Goal: Check status: Check status

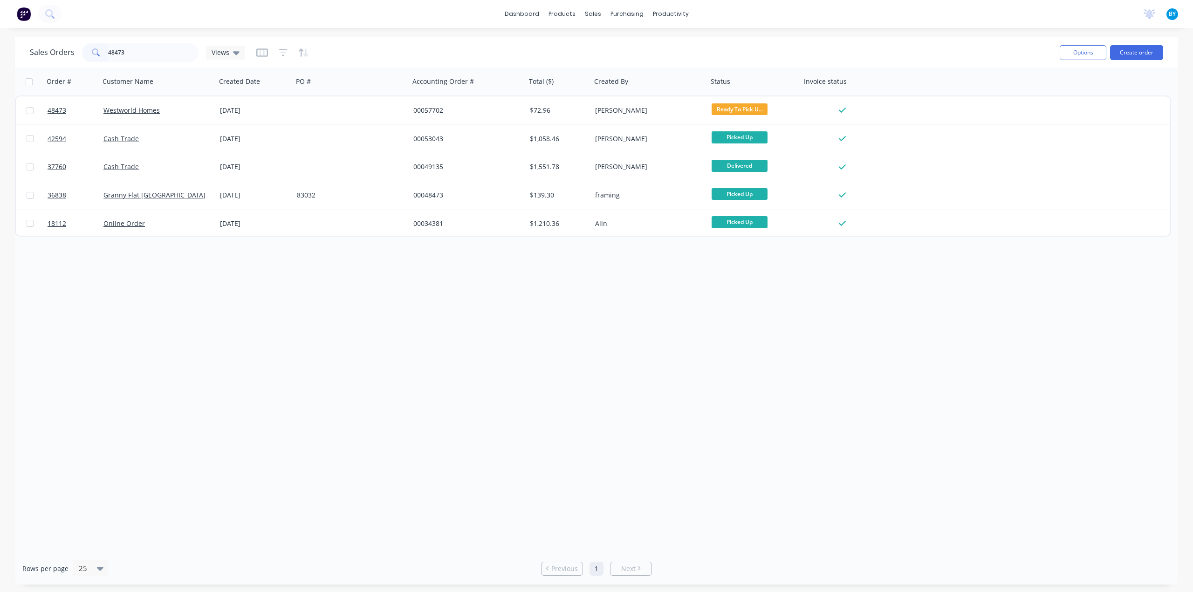
type input "48473"
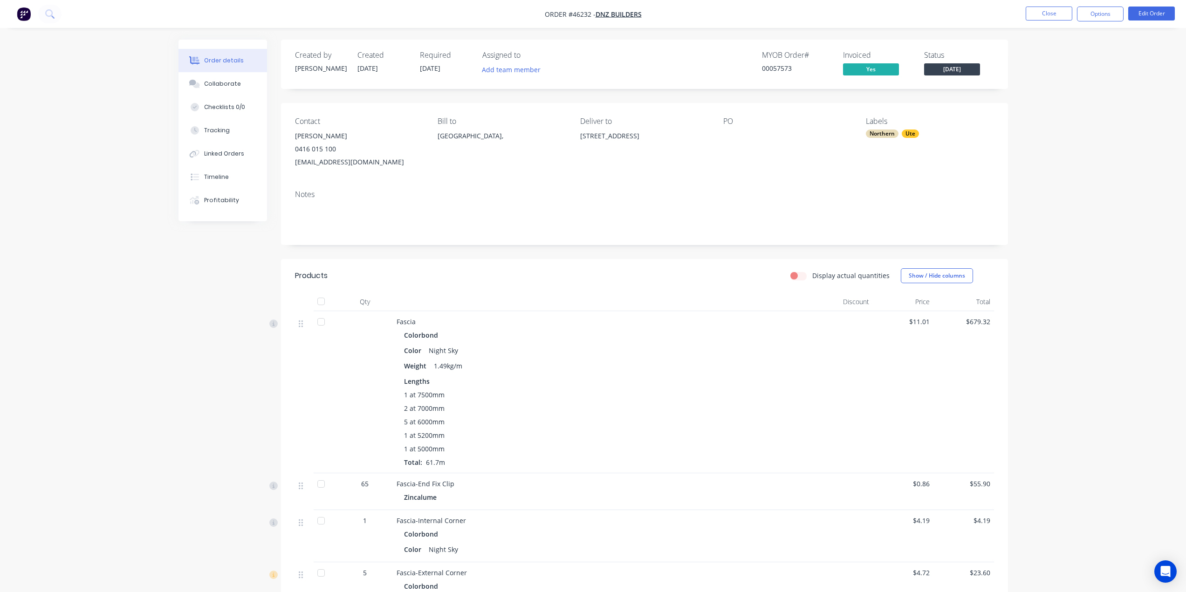
scroll to position [727, 0]
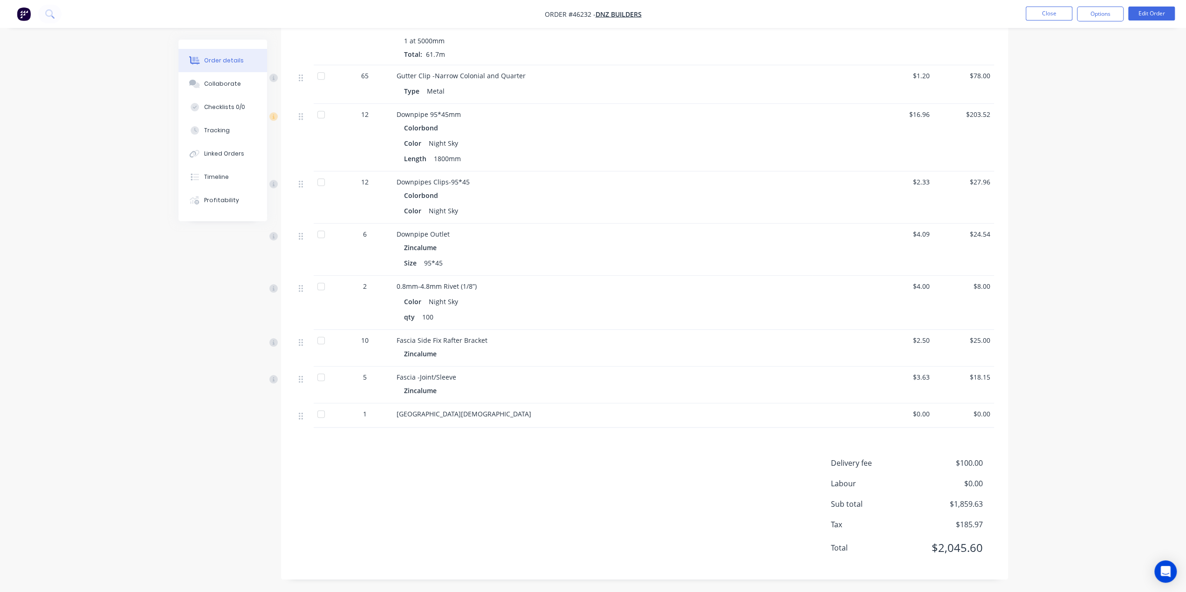
click at [27, 13] on img "button" at bounding box center [24, 14] width 14 height 14
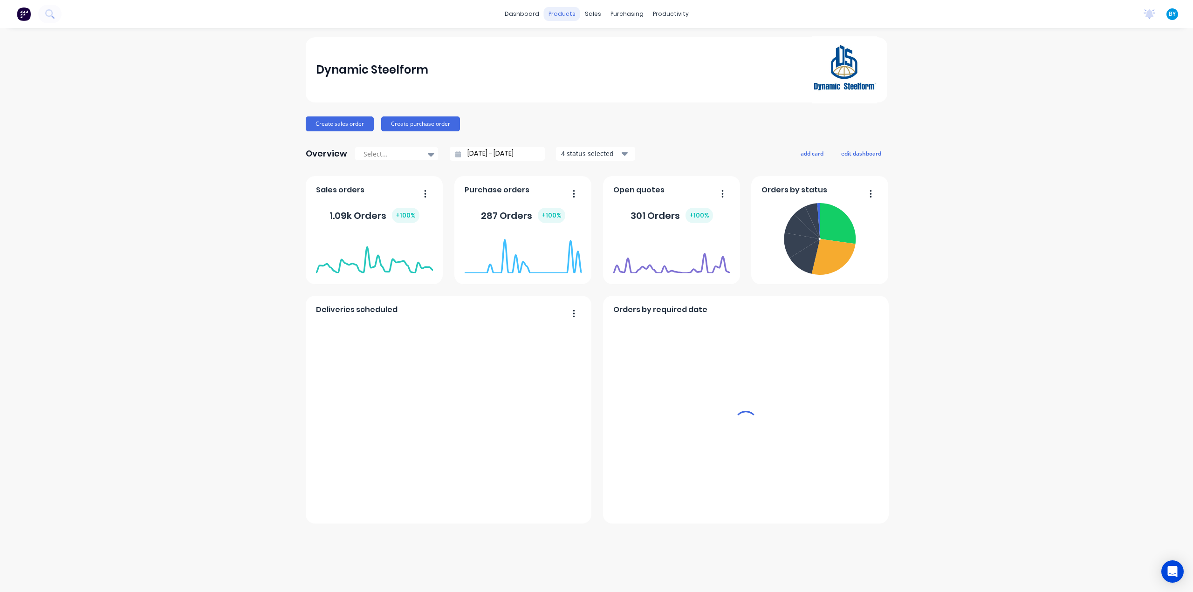
click at [593, 14] on div "sales" at bounding box center [593, 14] width 26 height 14
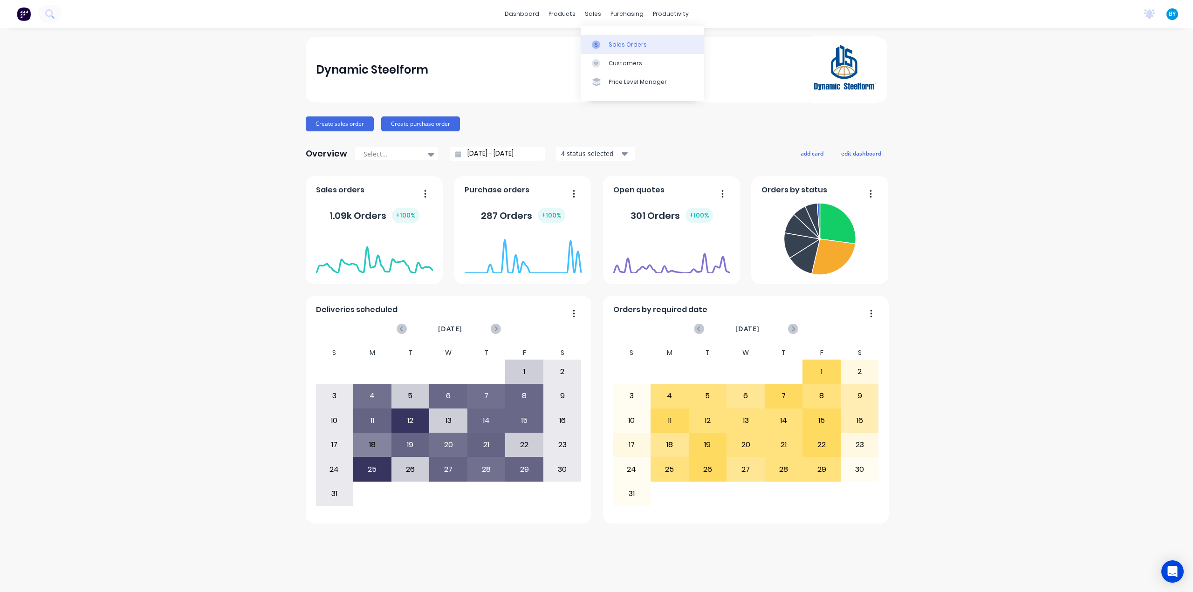
click at [602, 48] on div at bounding box center [599, 45] width 14 height 8
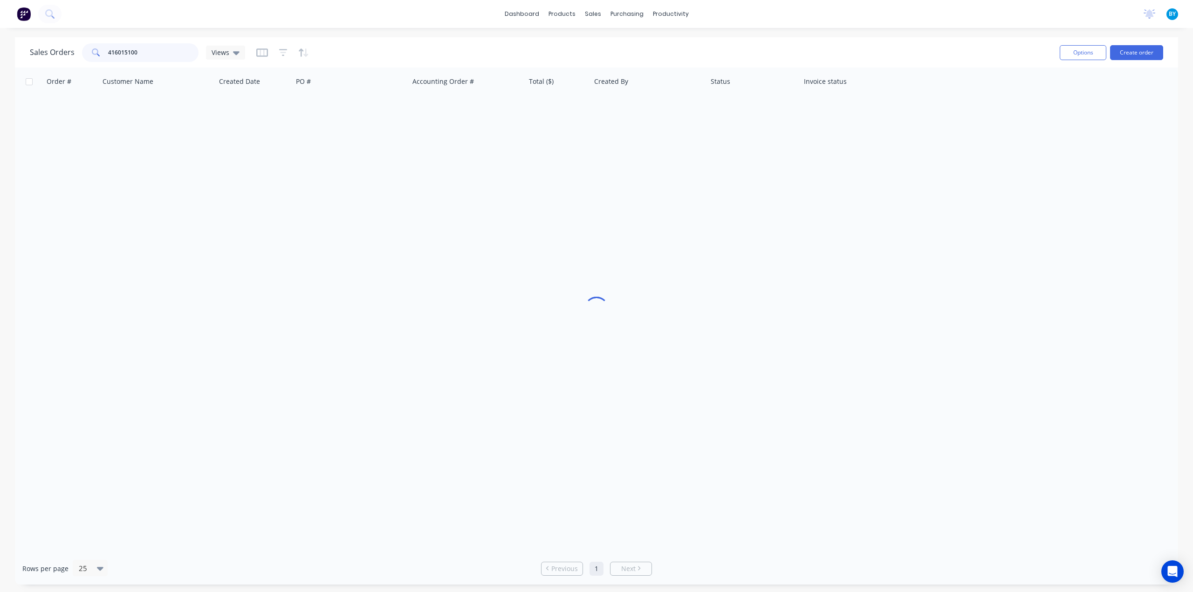
click at [42, 50] on div "Sales Orders 416015100 Views" at bounding box center [137, 52] width 215 height 19
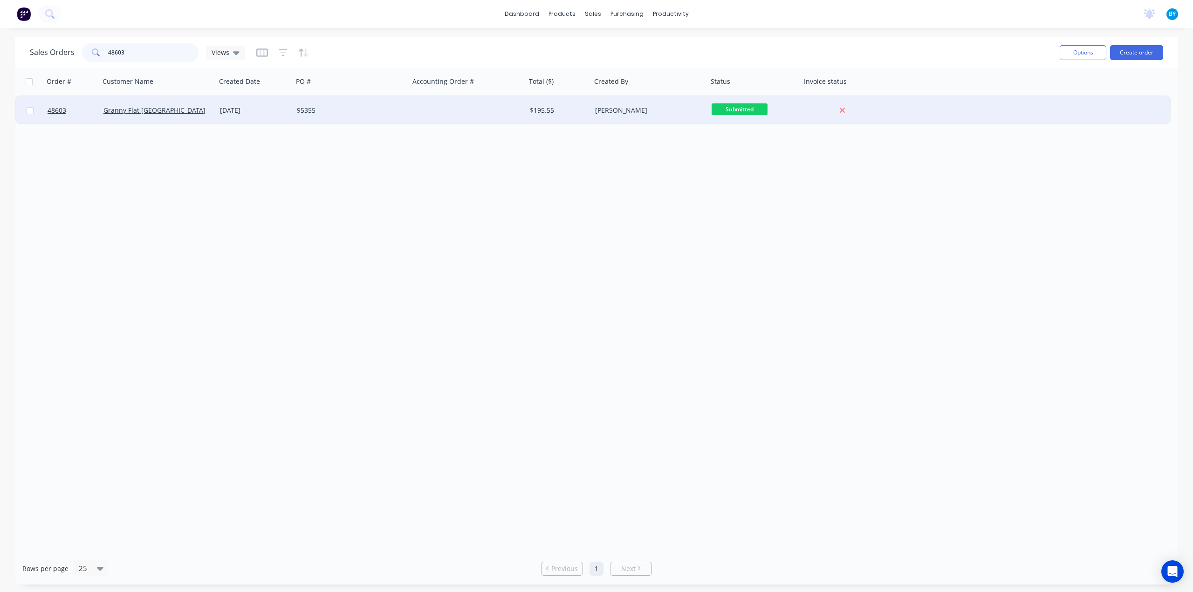
type input "48603"
click at [390, 119] on div "95355" at bounding box center [351, 110] width 116 height 28
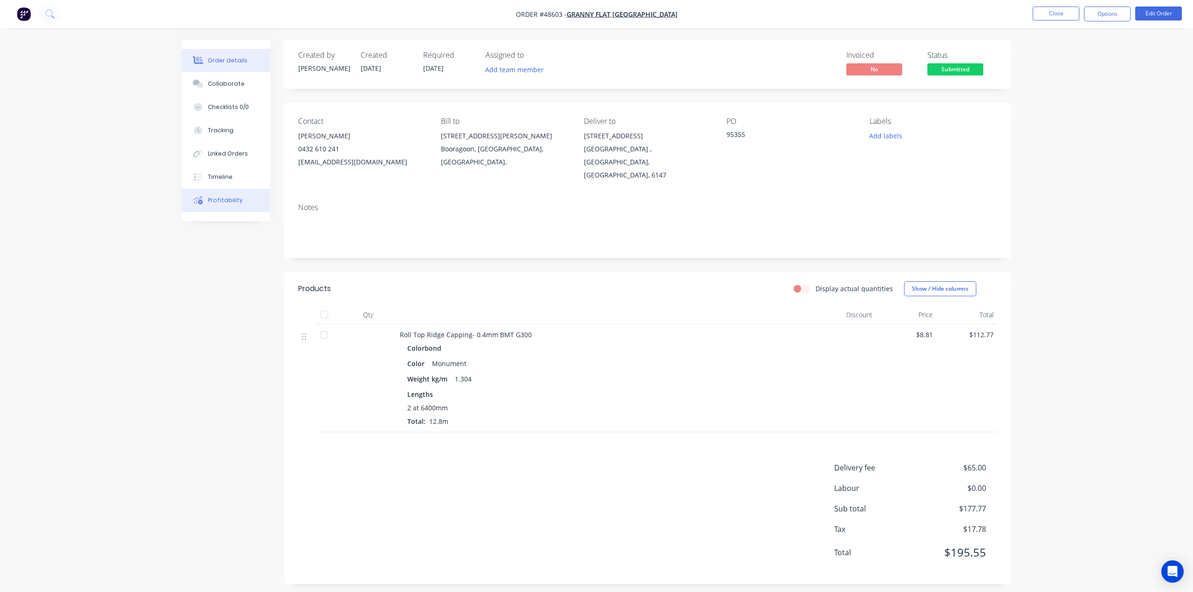
drag, startPoint x: 217, startPoint y: 199, endPoint x: 219, endPoint y: 190, distance: 9.5
click at [217, 199] on div "Profitability" at bounding box center [225, 200] width 35 height 8
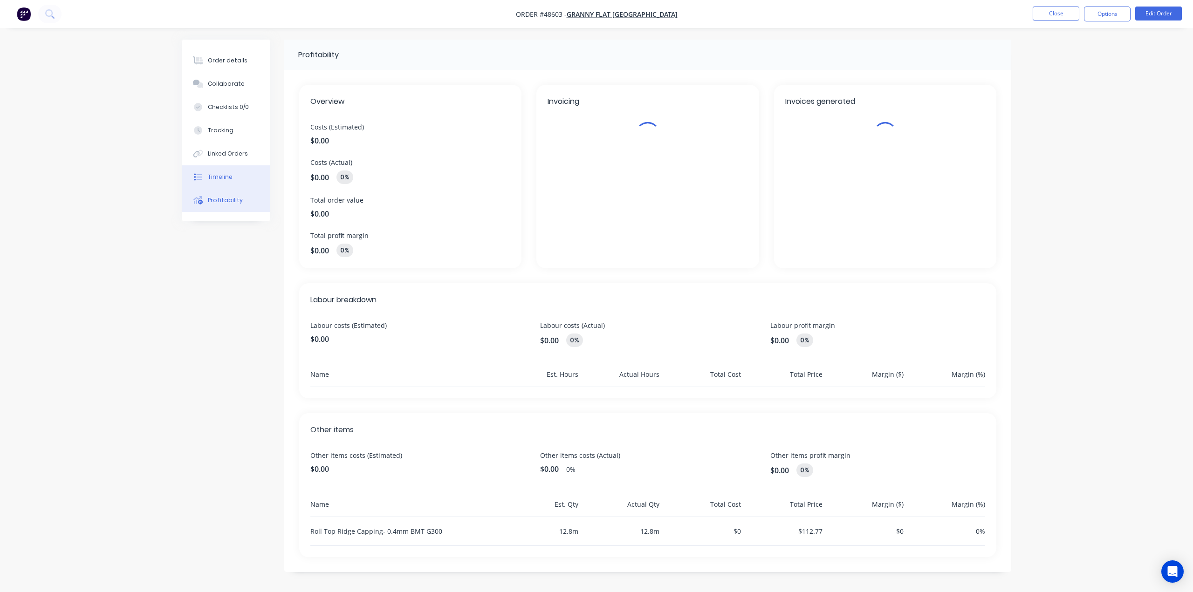
click at [222, 182] on button "Timeline" at bounding box center [226, 176] width 89 height 23
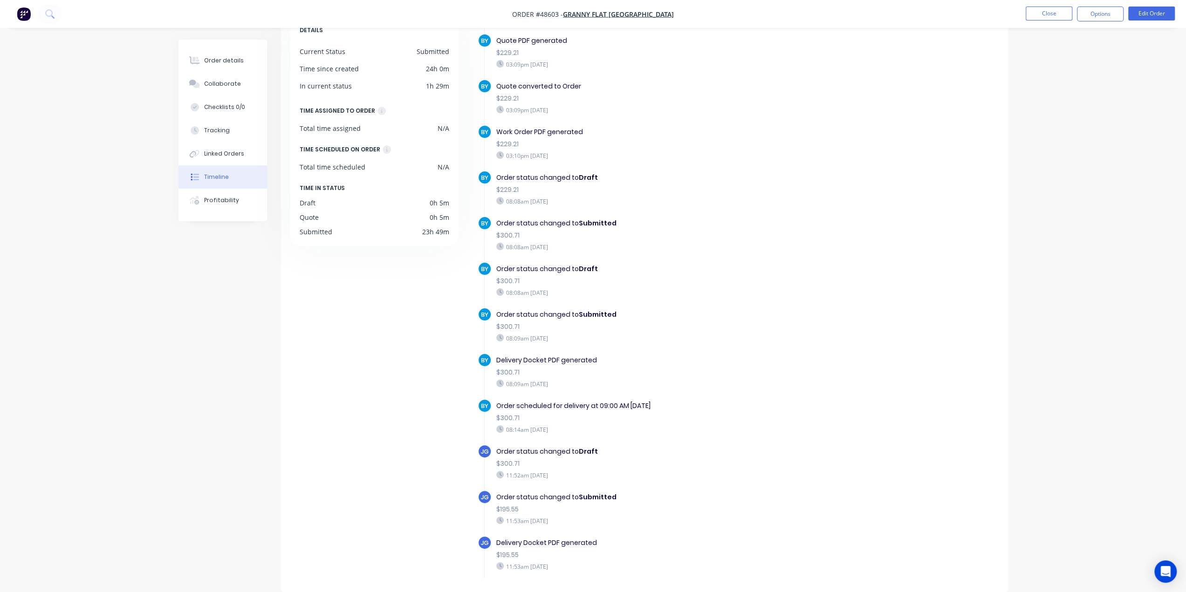
scroll to position [627, 0]
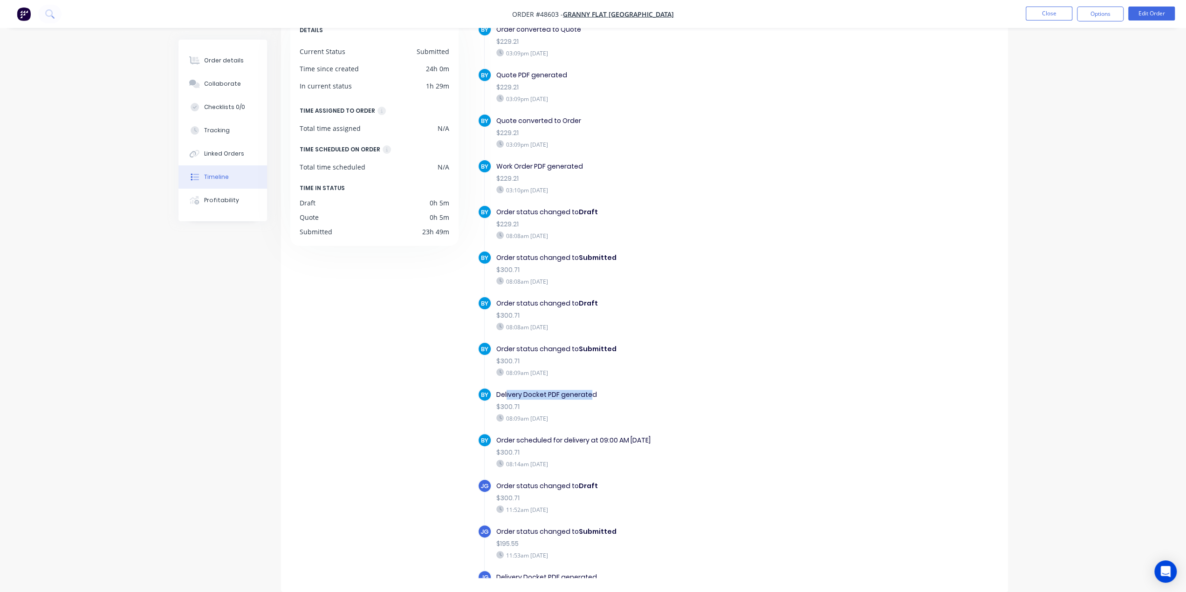
drag, startPoint x: 506, startPoint y: 385, endPoint x: 592, endPoint y: 384, distance: 86.2
click at [592, 390] on div "Delivery Docket PDF generated" at bounding box center [657, 395] width 322 height 10
click at [633, 390] on div "Delivery Docket PDF generated" at bounding box center [657, 395] width 322 height 10
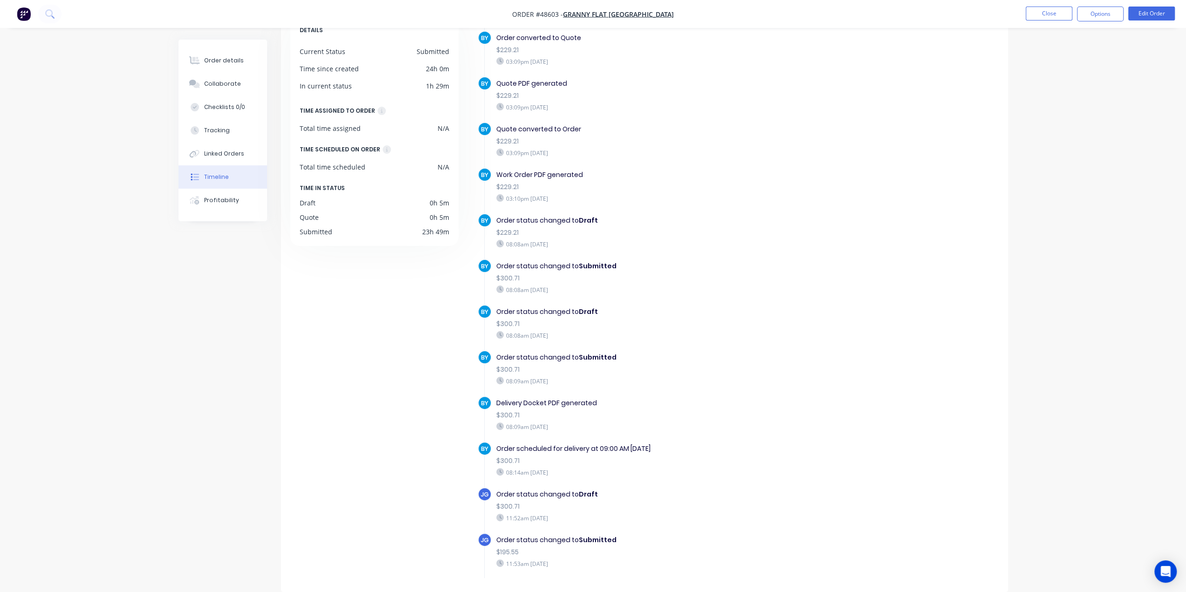
scroll to position [611, 0]
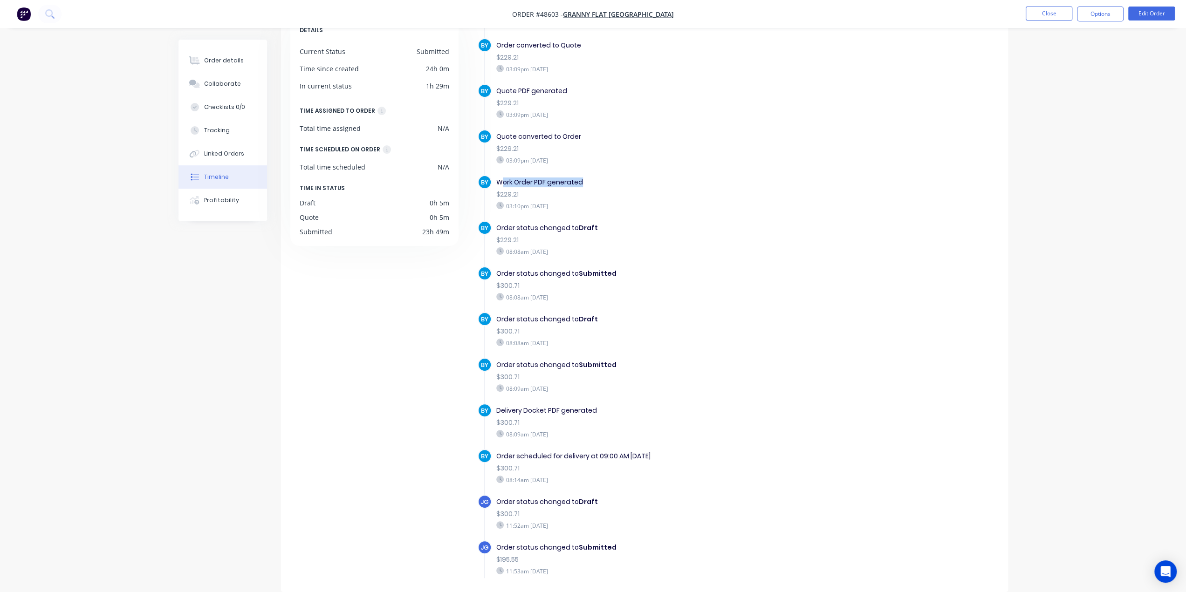
drag, startPoint x: 504, startPoint y: 175, endPoint x: 616, endPoint y: 178, distance: 112.3
click at [616, 178] on div "Work Order PDF generated" at bounding box center [657, 183] width 322 height 10
click at [701, 209] on div "BY Work Order PDF generated $229.21 03:10pm [DATE]" at bounding box center [662, 198] width 369 height 46
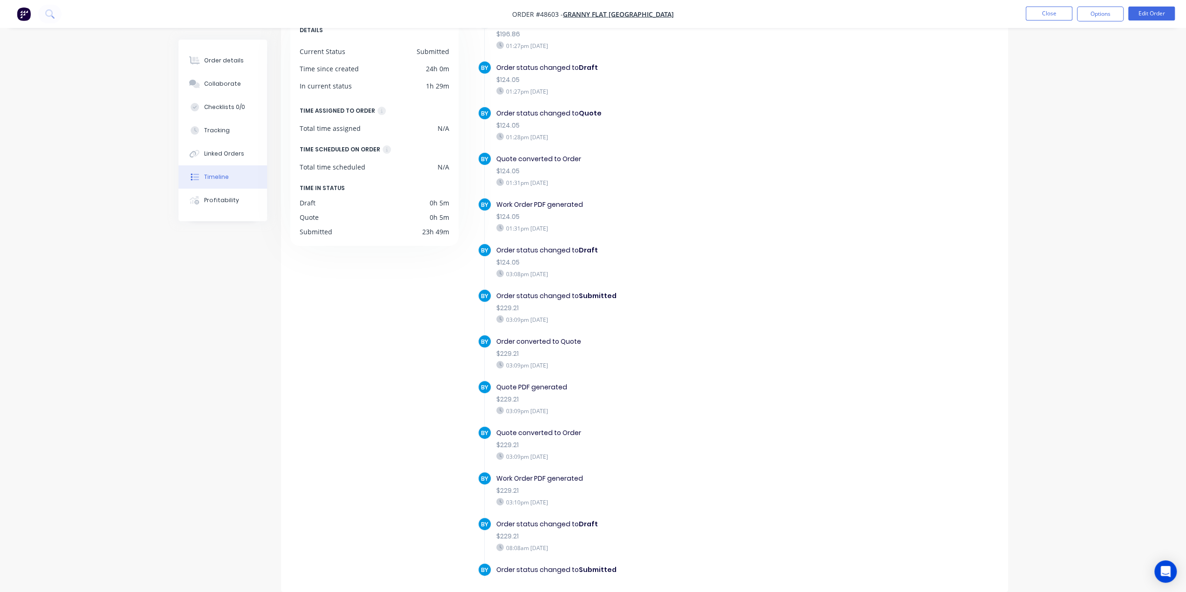
scroll to position [254, 0]
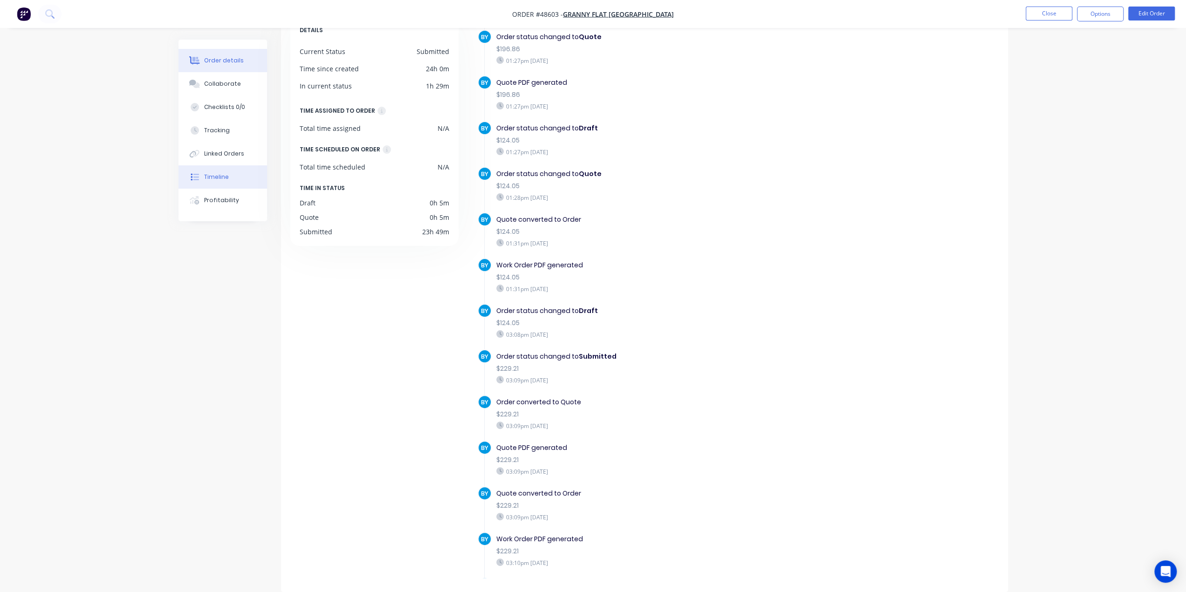
click at [212, 56] on button "Order details" at bounding box center [222, 60] width 89 height 23
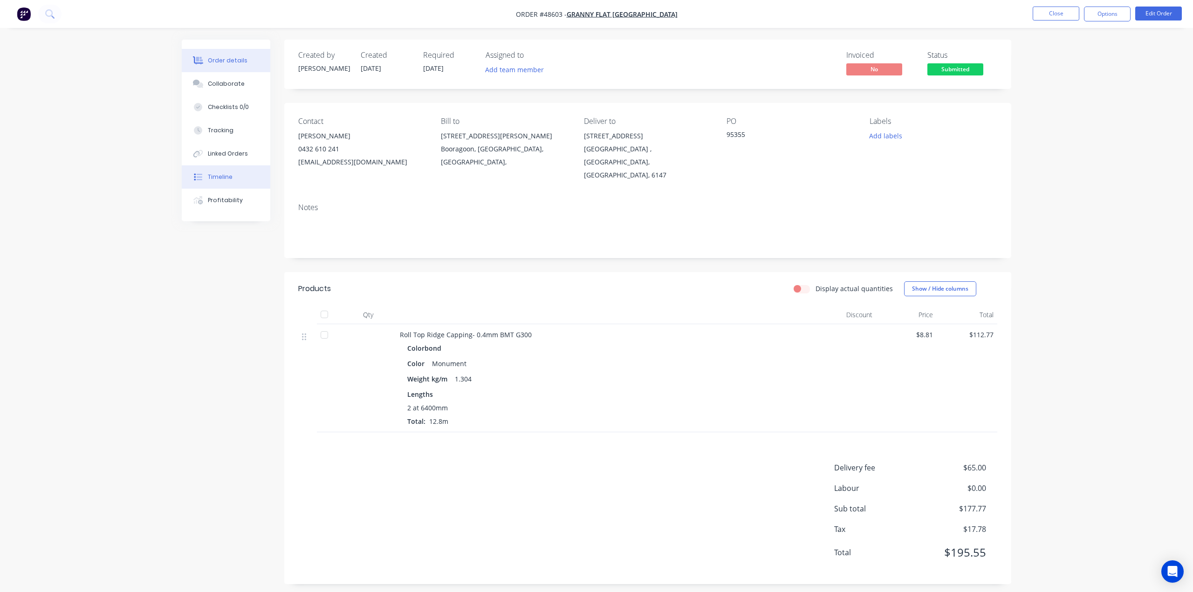
click at [237, 167] on button "Timeline" at bounding box center [226, 176] width 89 height 23
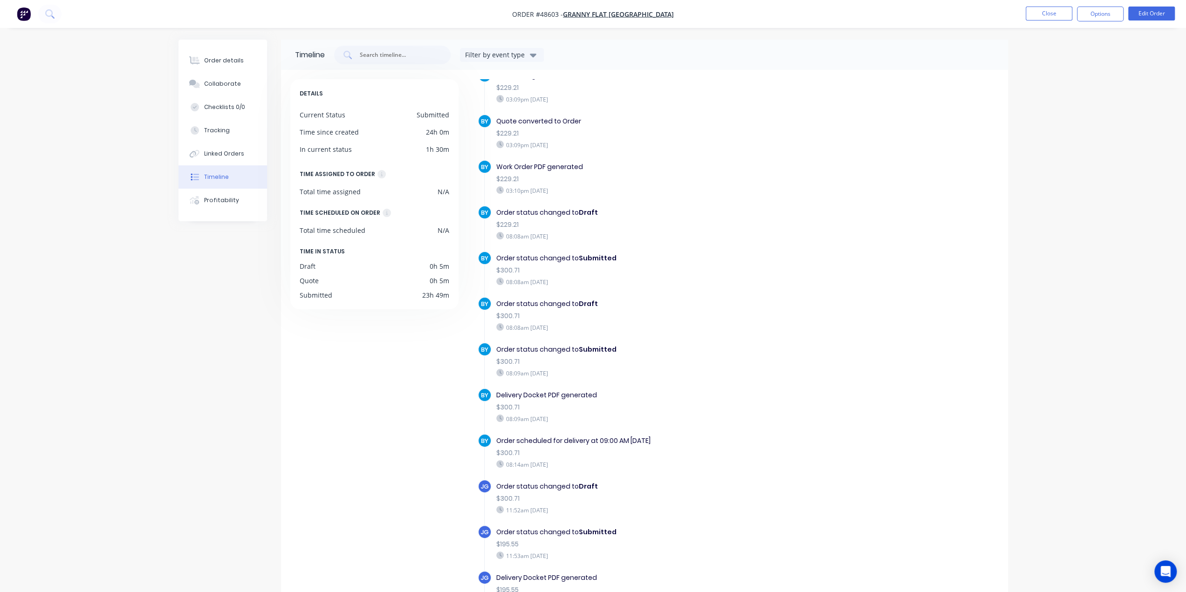
scroll to position [689, 0]
drag, startPoint x: 555, startPoint y: 185, endPoint x: 602, endPoint y: 185, distance: 47.5
click at [602, 187] on div "03:10pm [DATE]" at bounding box center [657, 191] width 322 height 8
click at [640, 187] on div "03:10pm [DATE]" at bounding box center [657, 191] width 322 height 8
click at [582, 391] on div "Delivery Docket PDF generated" at bounding box center [657, 396] width 322 height 10
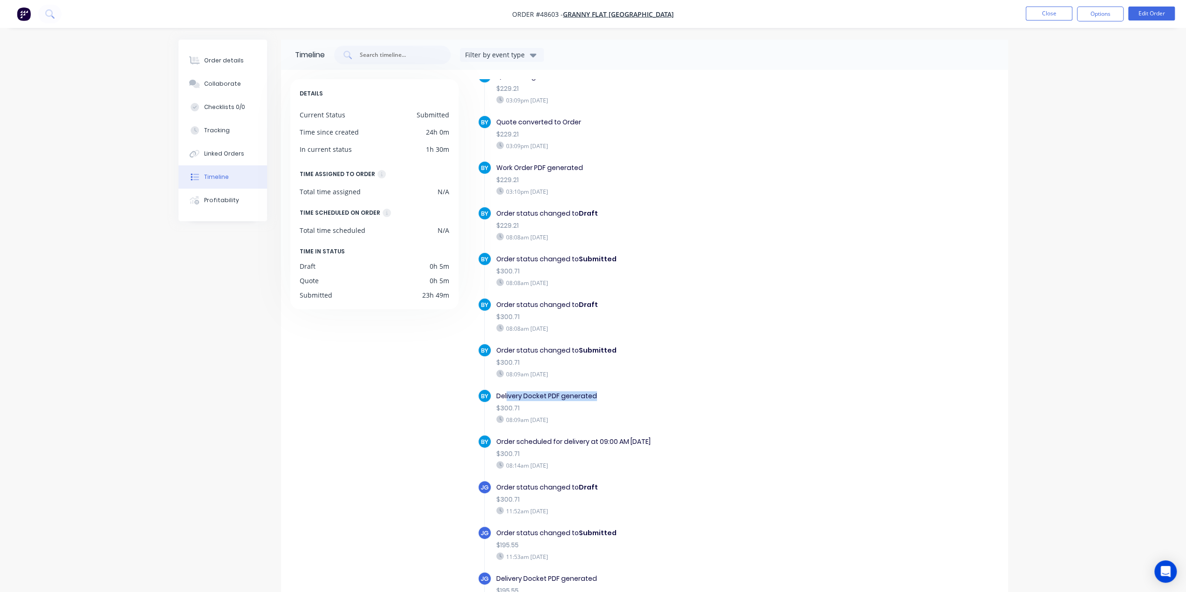
drag, startPoint x: 507, startPoint y: 385, endPoint x: 603, endPoint y: 386, distance: 96.0
click at [603, 391] on div "Delivery Docket PDF generated" at bounding box center [657, 396] width 322 height 10
click at [645, 416] on div "08:09am [DATE]" at bounding box center [657, 420] width 322 height 8
click at [612, 391] on div "Delivery Docket PDF generated $300.71 08:09am [DATE]" at bounding box center [658, 407] width 332 height 37
drag, startPoint x: 548, startPoint y: 366, endPoint x: 542, endPoint y: 347, distance: 19.8
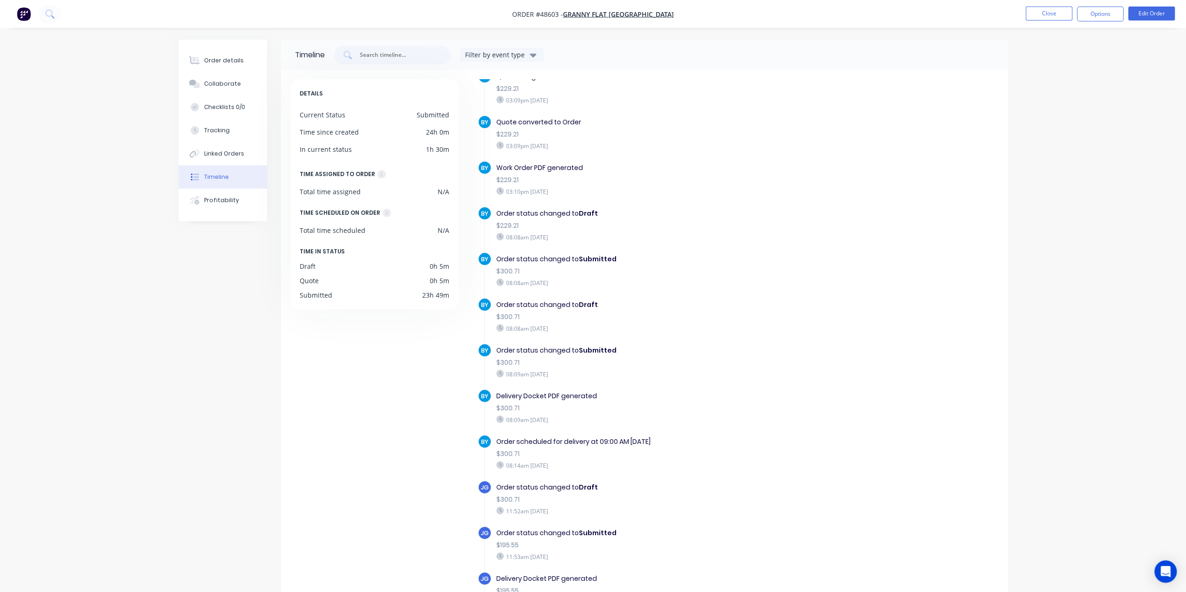
click at [562, 370] on div "08:09am [DATE]" at bounding box center [657, 374] width 322 height 8
click at [521, 209] on div "Order status changed to Draft" at bounding box center [657, 214] width 322 height 10
click at [541, 209] on div "Order status changed to Draft" at bounding box center [657, 214] width 322 height 10
click at [644, 221] on div "$229.21" at bounding box center [657, 226] width 322 height 10
click at [540, 209] on div "Order status changed to Draft" at bounding box center [657, 214] width 322 height 10
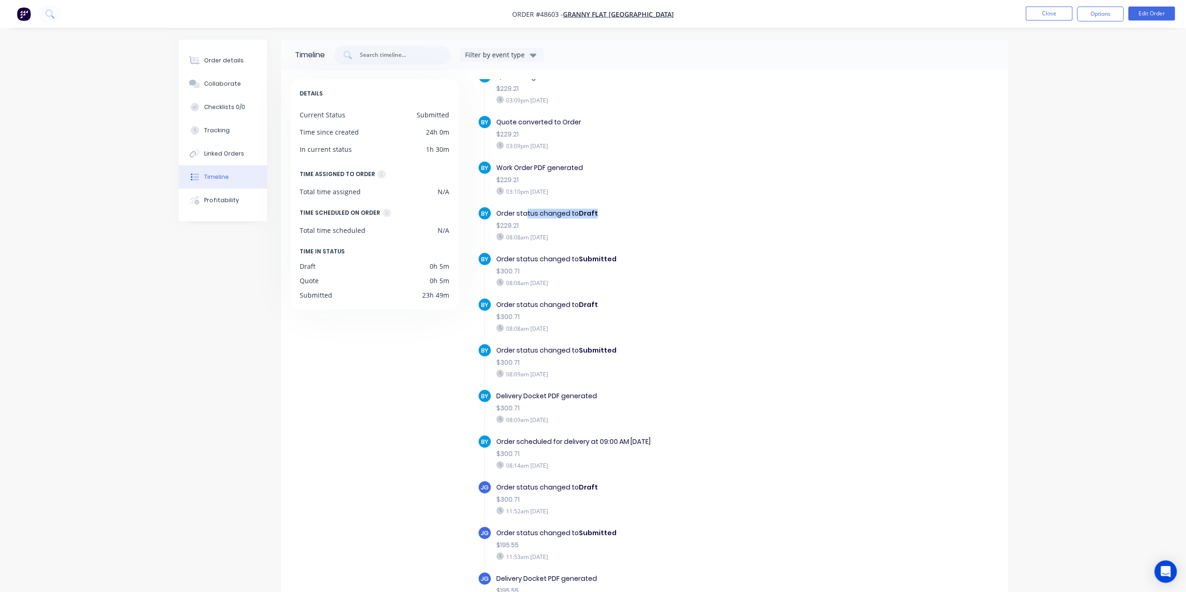
drag, startPoint x: 525, startPoint y: 201, endPoint x: 640, endPoint y: 208, distance: 115.8
click at [640, 209] on div "Order status changed to Draft" at bounding box center [657, 214] width 322 height 10
click at [718, 237] on div "BY Order status changed to Draft $229.21 08:08am [DATE]" at bounding box center [662, 229] width 369 height 46
click at [575, 391] on div "Delivery Docket PDF generated $300.71 08:09am [DATE]" at bounding box center [658, 407] width 332 height 37
drag, startPoint x: 515, startPoint y: 386, endPoint x: 461, endPoint y: 387, distance: 54.1
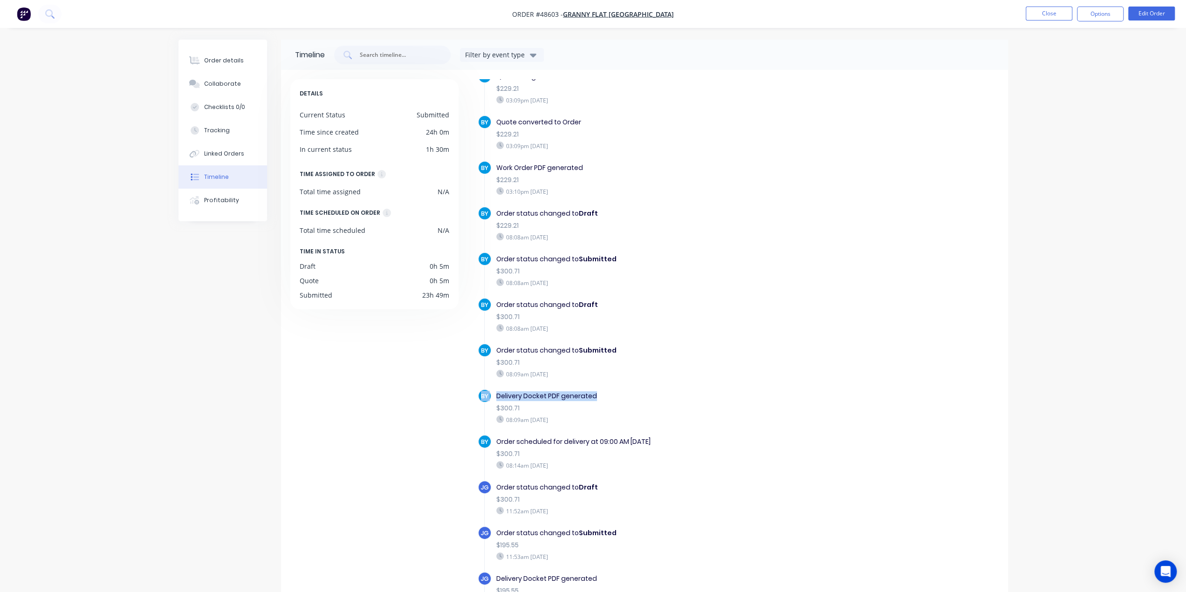
click at [461, 387] on div "DETAILS Current Status Submitted Time since created 24h 0m In current status 1h…" at bounding box center [644, 360] width 708 height 562
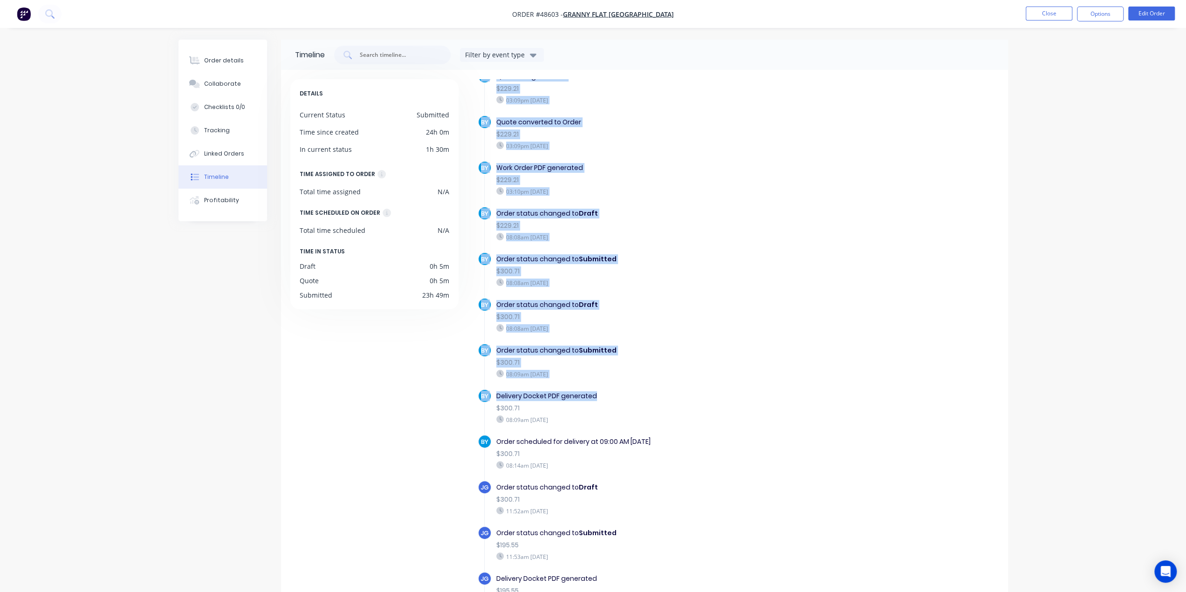
click at [625, 391] on div "Delivery Docket PDF generated" at bounding box center [657, 396] width 322 height 10
drag, startPoint x: 557, startPoint y: 379, endPoint x: 659, endPoint y: 383, distance: 102.1
click at [661, 378] on div "BY Order created 01:23pm [DATE] BY Order converted to Quote $124.05 01:23pm [DA…" at bounding box center [738, 87] width 521 height 1381
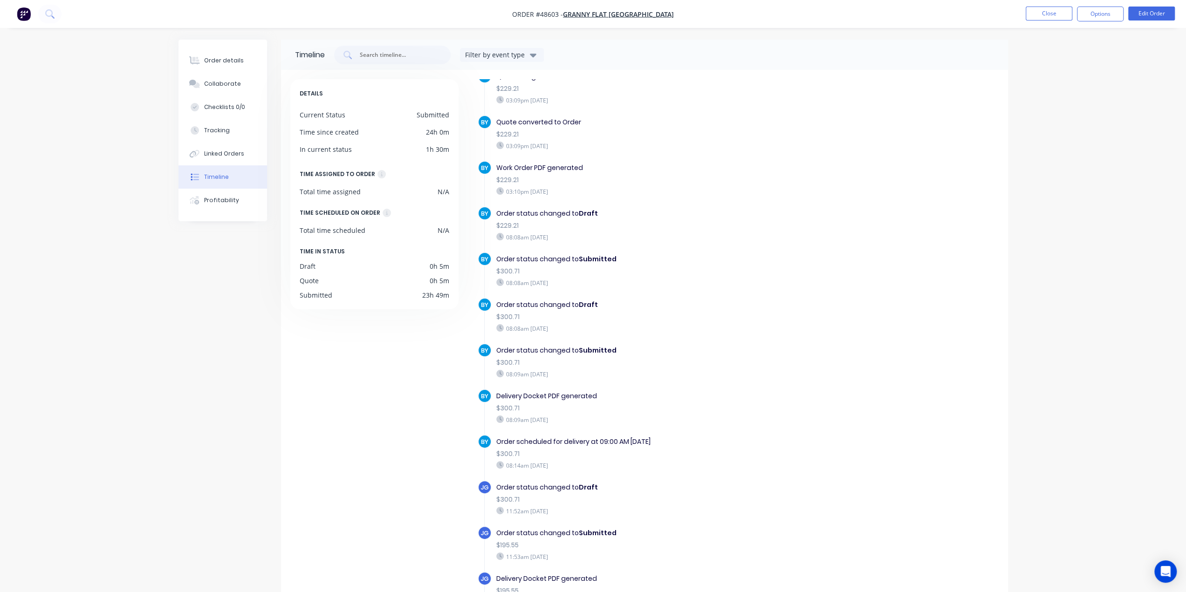
click at [680, 404] on div "$300.71" at bounding box center [657, 409] width 322 height 10
click at [712, 404] on div "$300.71" at bounding box center [657, 409] width 322 height 10
